Goal: Task Accomplishment & Management: Complete application form

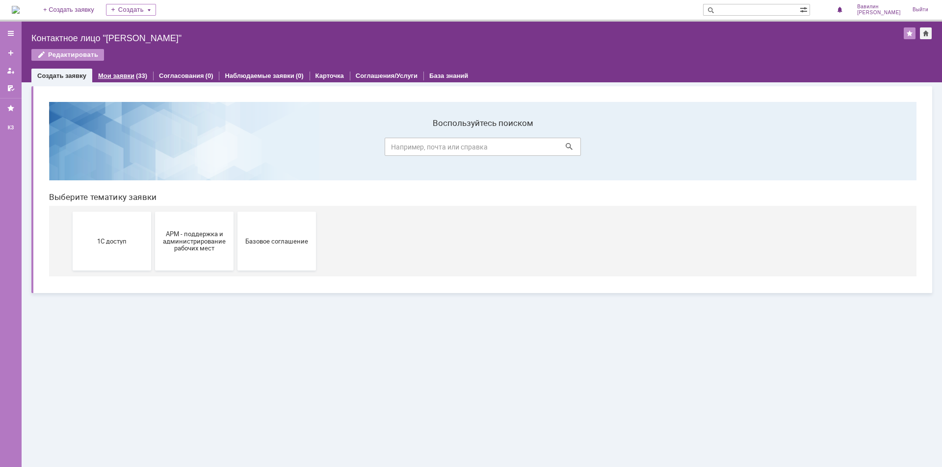
click at [117, 74] on link "Мои заявки" at bounding box center [116, 75] width 36 height 7
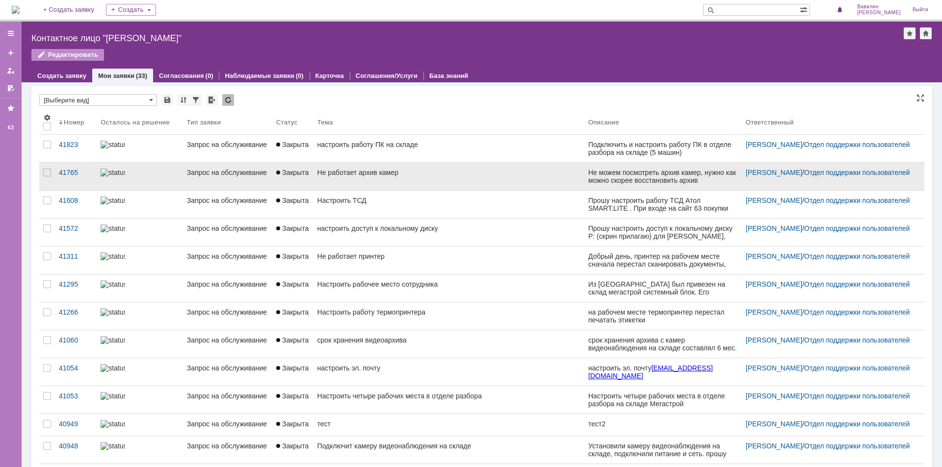
click at [147, 171] on div at bounding box center [140, 173] width 78 height 8
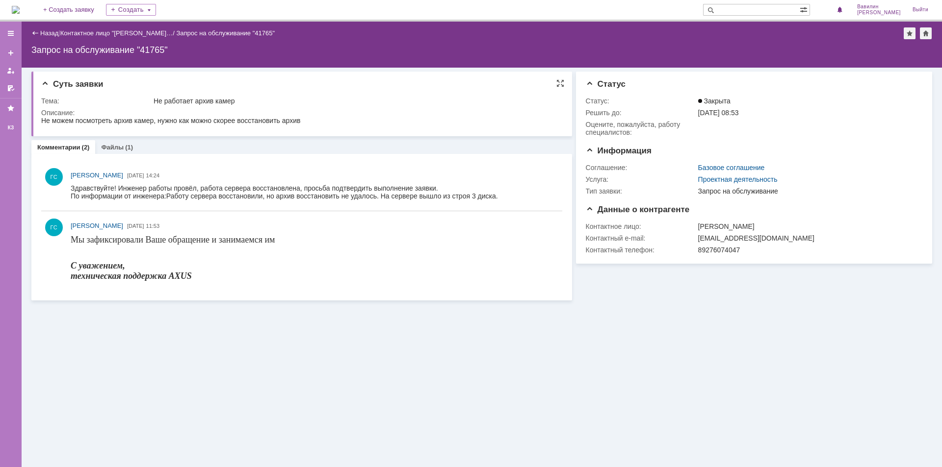
click at [75, 79] on div "Суть заявки Тема: Не работает архив камер Описание:" at bounding box center [301, 104] width 541 height 65
click at [586, 80] on span "Статус" at bounding box center [606, 83] width 40 height 9
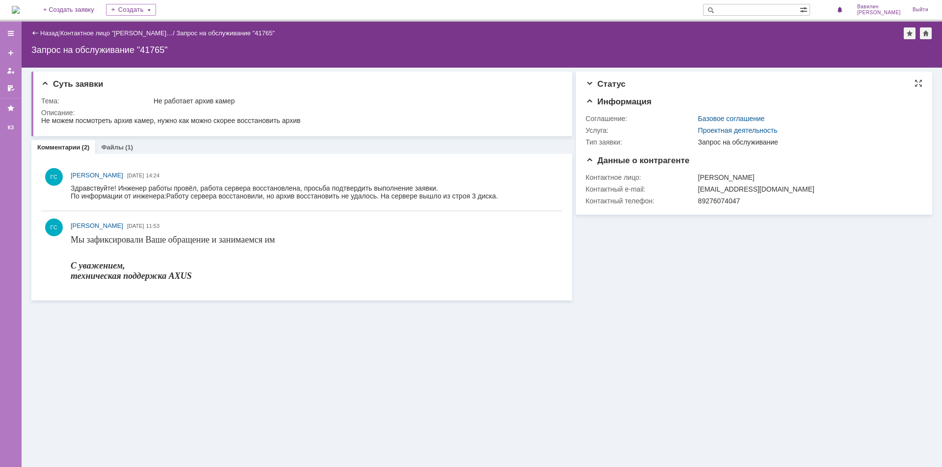
click at [586, 80] on span "Статус" at bounding box center [606, 83] width 40 height 9
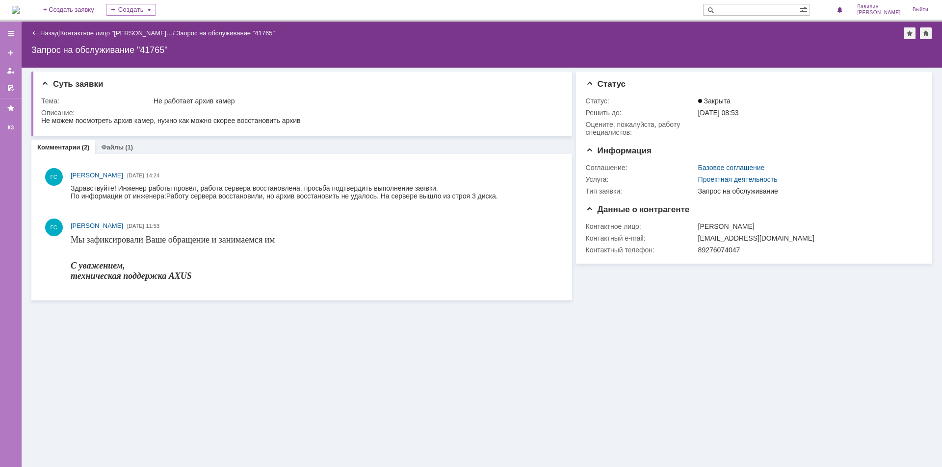
click at [43, 32] on link "Назад" at bounding box center [49, 32] width 18 height 7
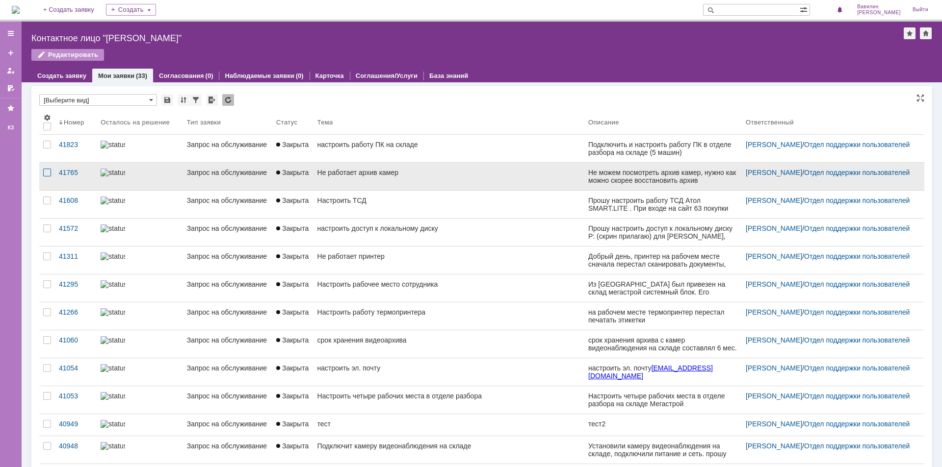
click at [47, 175] on div at bounding box center [47, 173] width 8 height 8
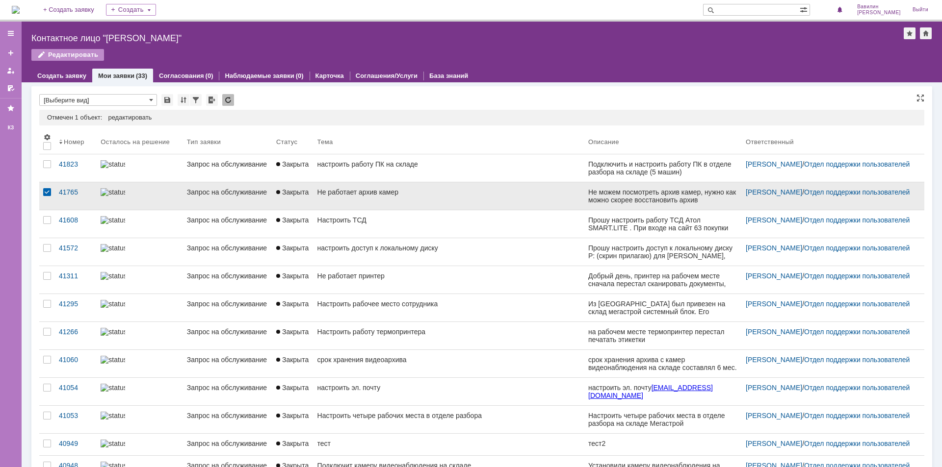
click at [50, 191] on div at bounding box center [47, 192] width 8 height 8
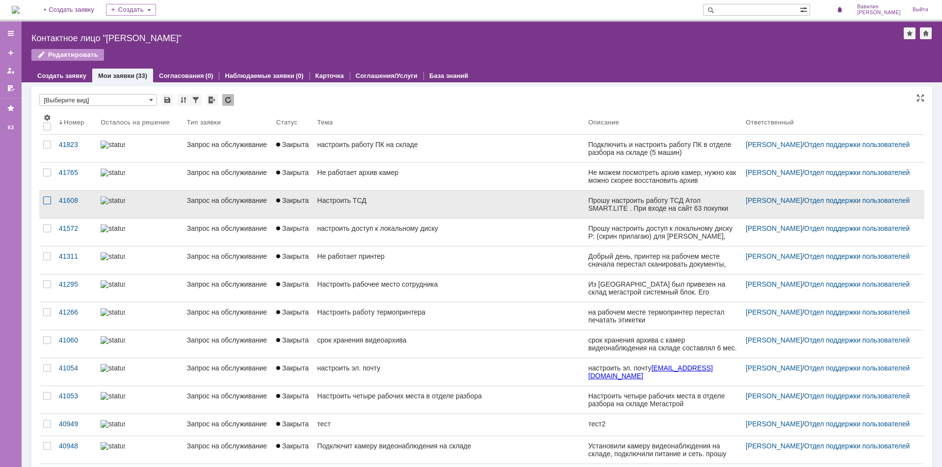
click at [46, 200] on div at bounding box center [47, 201] width 8 height 8
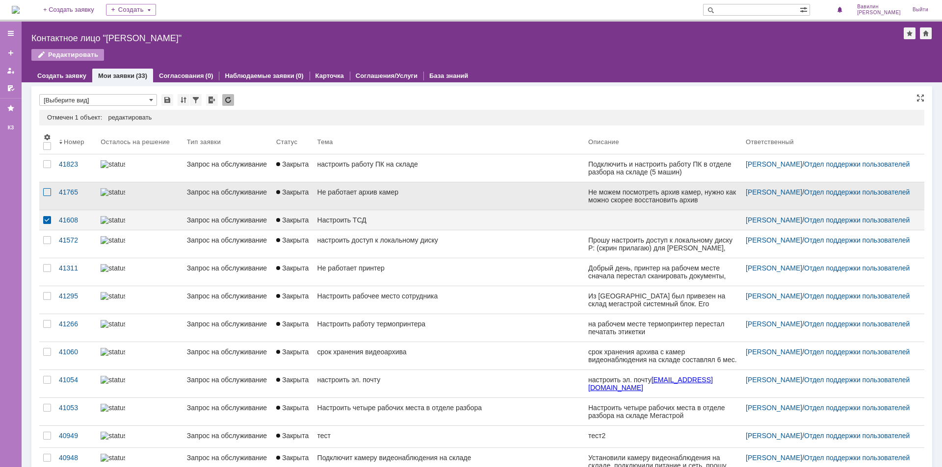
click at [49, 191] on div at bounding box center [47, 192] width 8 height 8
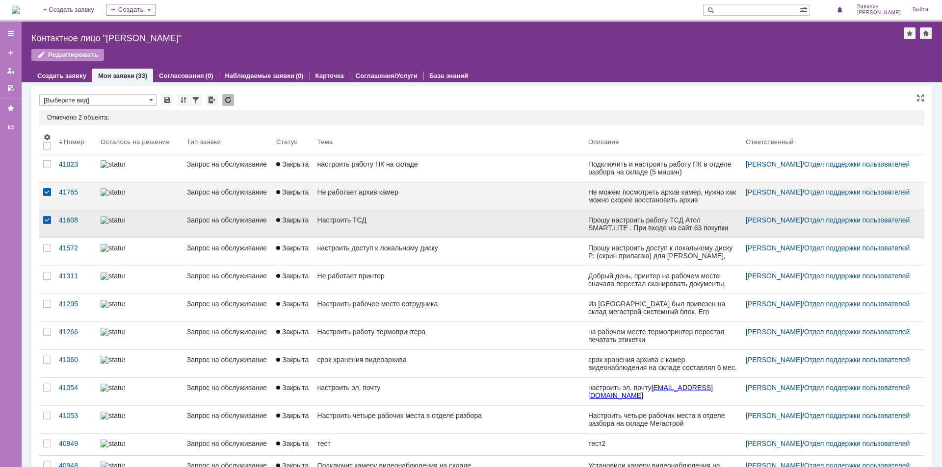
click at [48, 221] on div at bounding box center [47, 220] width 8 height 8
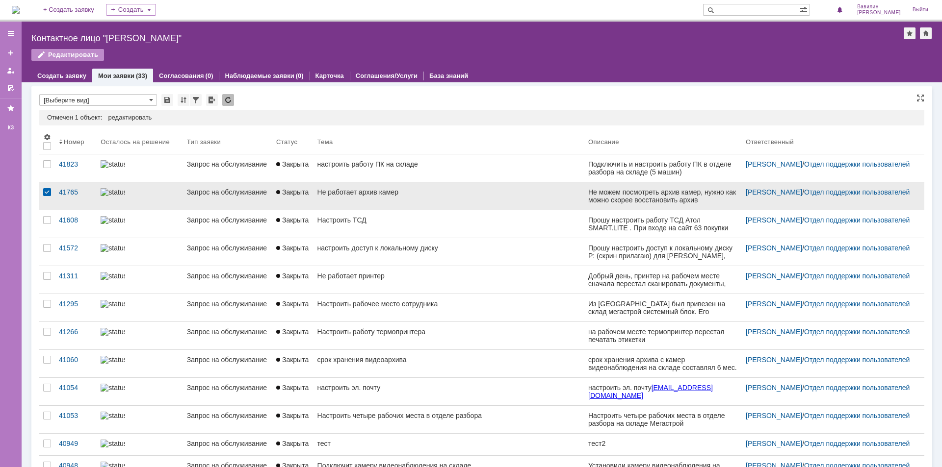
click at [344, 191] on div "Не работает архив камер" at bounding box center [448, 192] width 263 height 8
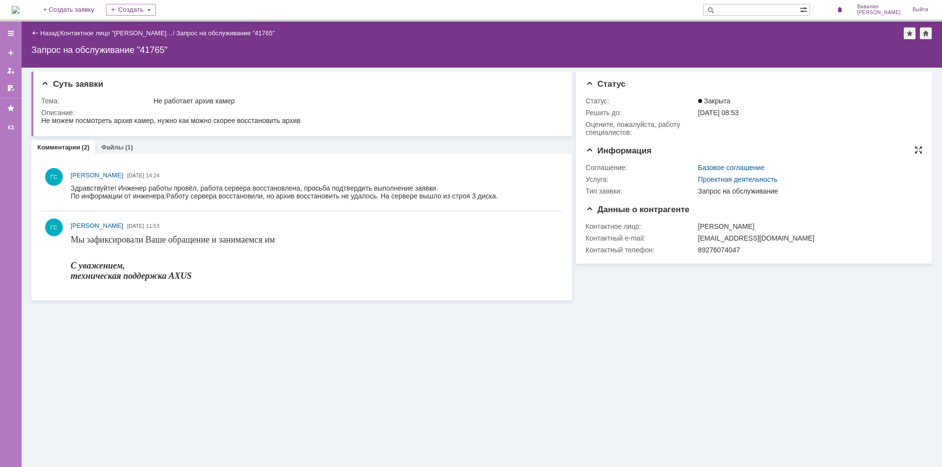
click at [921, 150] on div at bounding box center [918, 150] width 8 height 8
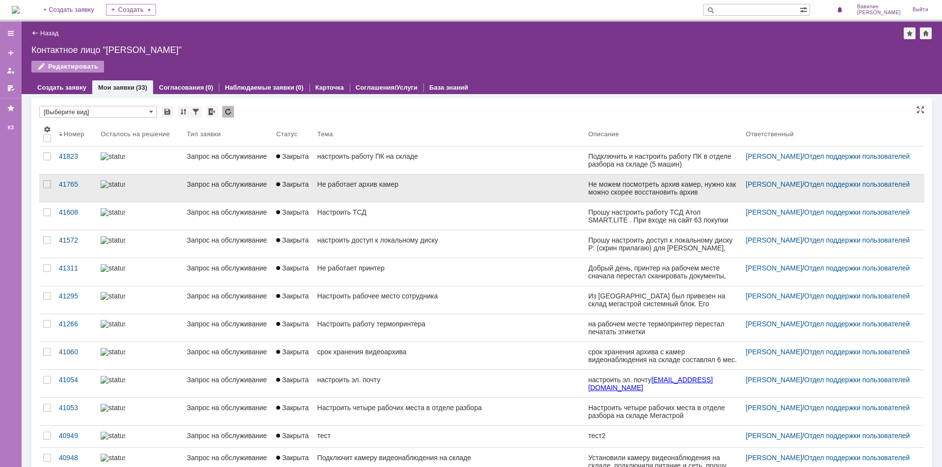
click at [334, 187] on div "Не работает архив камер" at bounding box center [448, 185] width 263 height 8
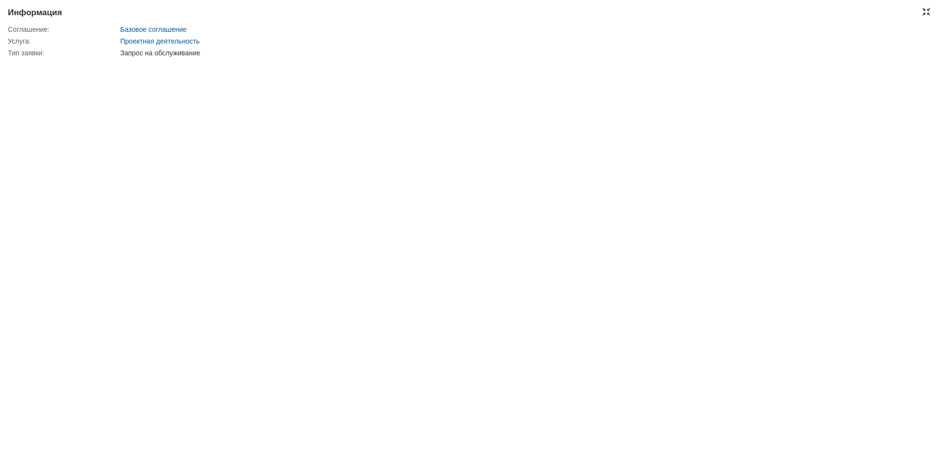
click at [928, 10] on div at bounding box center [926, 12] width 8 height 8
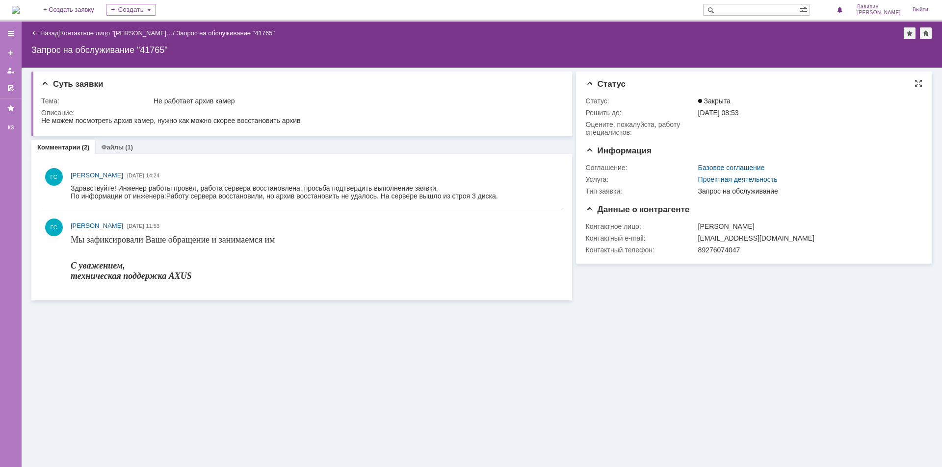
click at [719, 103] on span "Закрыта" at bounding box center [714, 101] width 32 height 8
click at [602, 113] on div "Решить до:" at bounding box center [641, 113] width 110 height 8
click at [99, 110] on div "Описание:" at bounding box center [299, 113] width 517 height 8
click at [47, 85] on span "Суть заявки" at bounding box center [72, 83] width 62 height 9
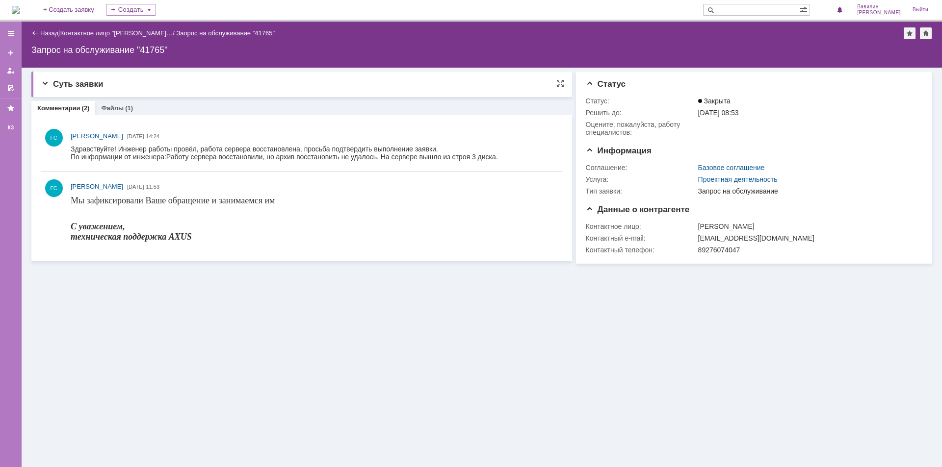
click at [46, 85] on span "Суть заявки" at bounding box center [72, 83] width 62 height 9
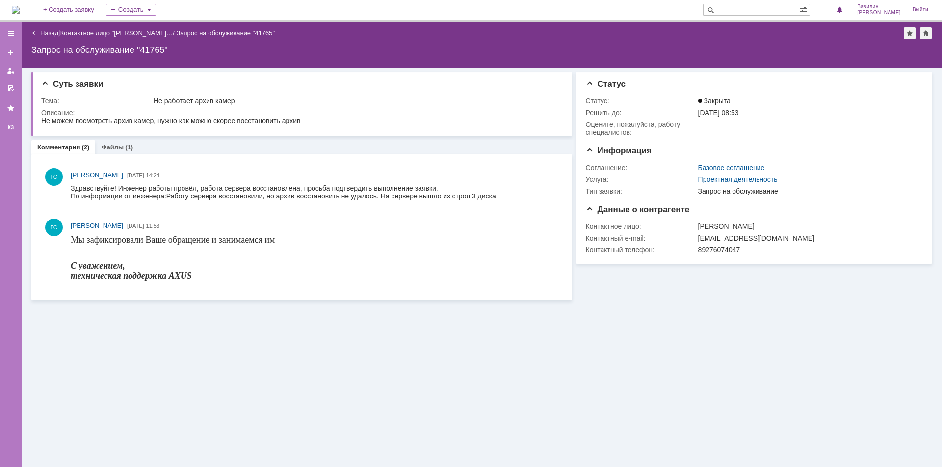
click at [154, 52] on div "Запрос на обслуживание "41765"" at bounding box center [481, 50] width 901 height 10
copy div "41765"
click at [243, 367] on div "Суть заявки Тема: Не работает архив камер Описание: Комментарии (2) Файлы (1) К…" at bounding box center [482, 268] width 920 height 400
click at [46, 28] on div "Назад | Контактное лицо "[PERSON_NAME]… / Запрос на обслуживание "41765"" at bounding box center [481, 33] width 901 height 12
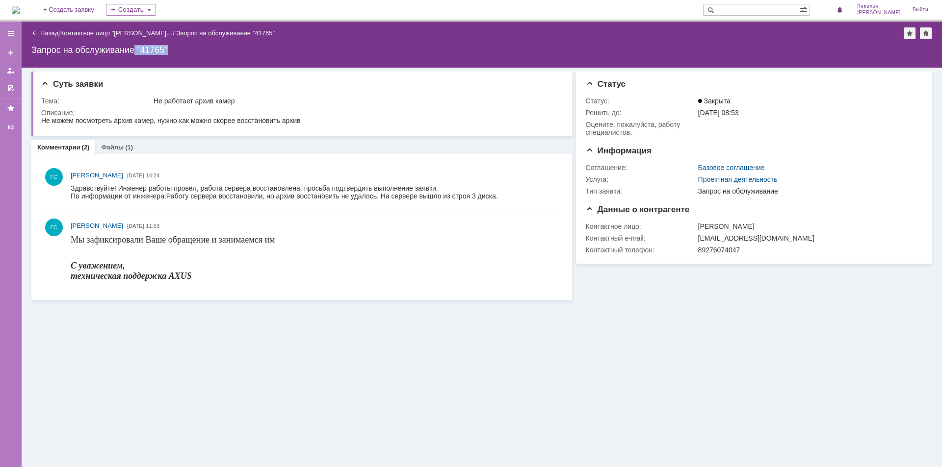
drag, startPoint x: 167, startPoint y: 52, endPoint x: 137, endPoint y: 52, distance: 30.4
click at [137, 52] on div "Запрос на обслуживание "41765"" at bounding box center [481, 50] width 901 height 10
copy div ""41765""
click at [59, 33] on div "|" at bounding box center [58, 32] width 1 height 7
click at [42, 32] on link "Назад" at bounding box center [49, 32] width 18 height 7
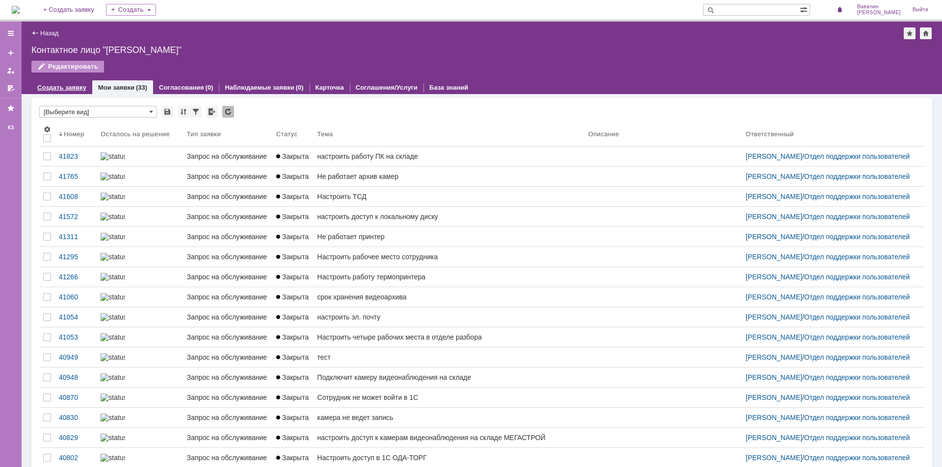
click at [67, 87] on link "Создать заявку" at bounding box center [61, 87] width 49 height 7
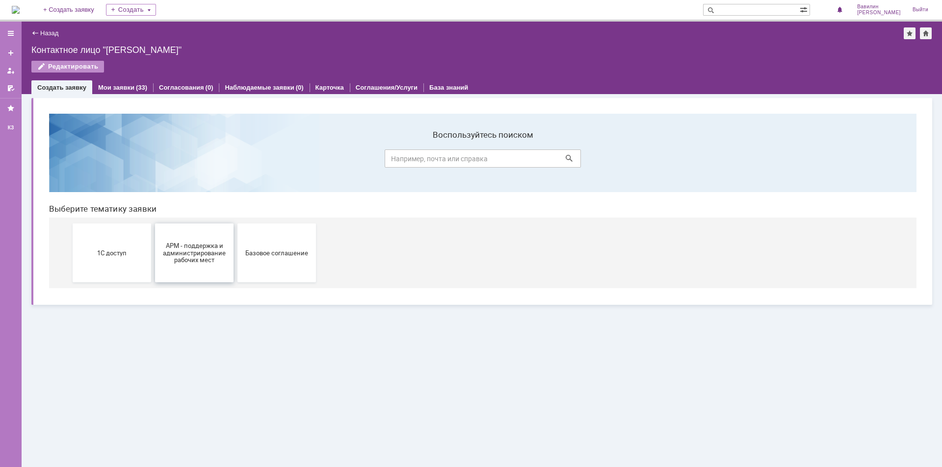
drag, startPoint x: 199, startPoint y: 254, endPoint x: 240, endPoint y: 361, distance: 114.6
click at [199, 254] on span "АРМ - поддержка и администрирование рабочих мест" at bounding box center [194, 253] width 73 height 22
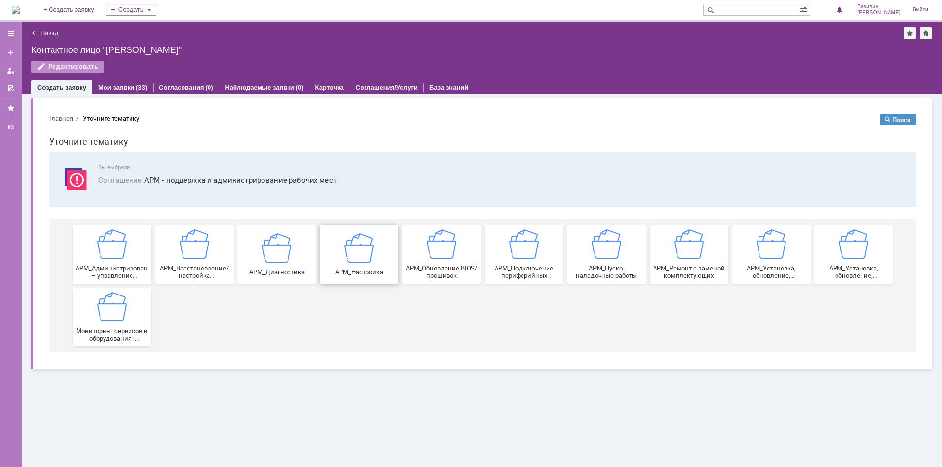
click at [361, 254] on img at bounding box center [358, 247] width 29 height 29
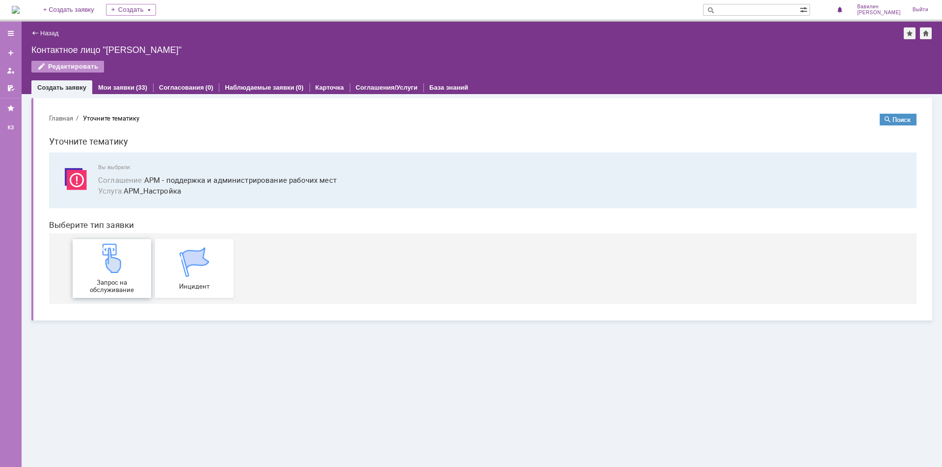
click at [124, 262] on img at bounding box center [111, 258] width 29 height 29
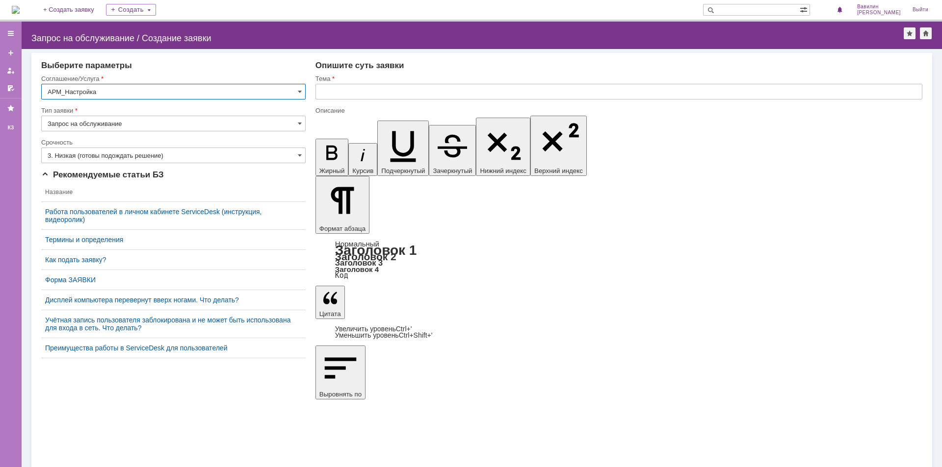
click at [97, 153] on input "3. Низкая (готовы подождать решение)" at bounding box center [173, 156] width 264 height 16
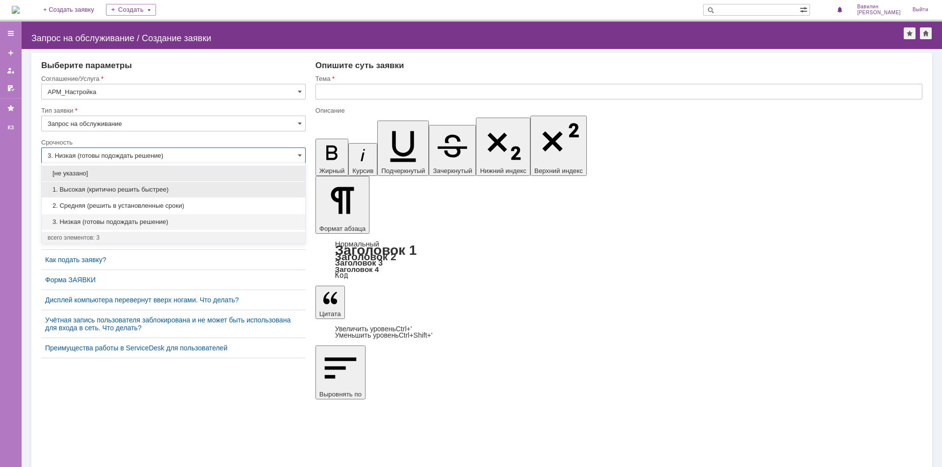
click at [96, 196] on div "1. Высокая (критично решить быстрее)" at bounding box center [173, 190] width 263 height 16
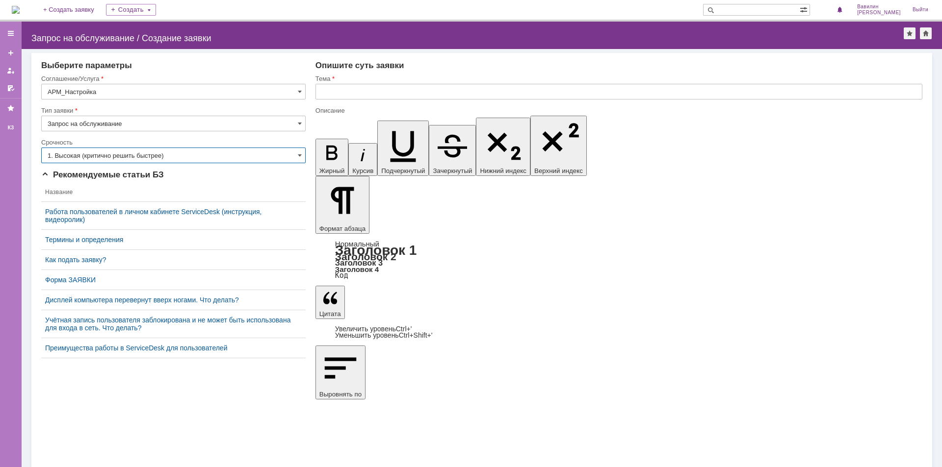
type input "1. Высокая (критично решить быстрее)"
click at [358, 95] on input "text" at bounding box center [618, 92] width 607 height 16
type input "В"
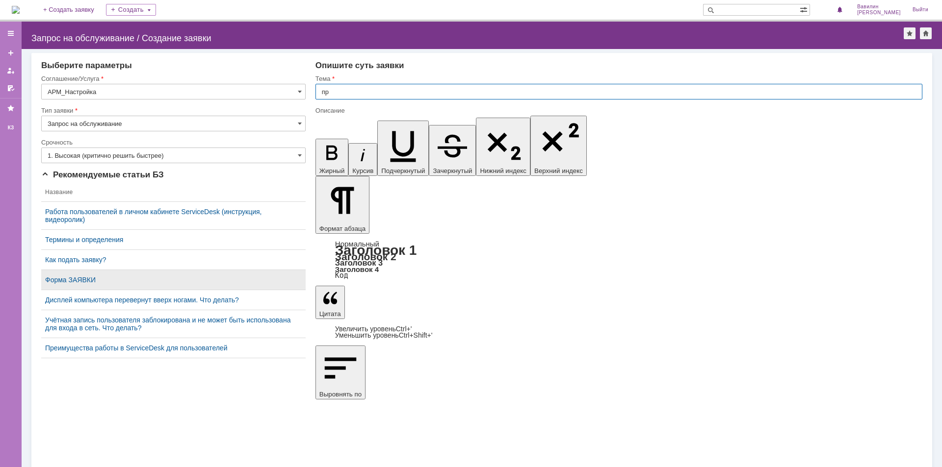
type input "п"
paste input ""41765""
type input "возобновить заявку "41765""
